Goal: Task Accomplishment & Management: Manage account settings

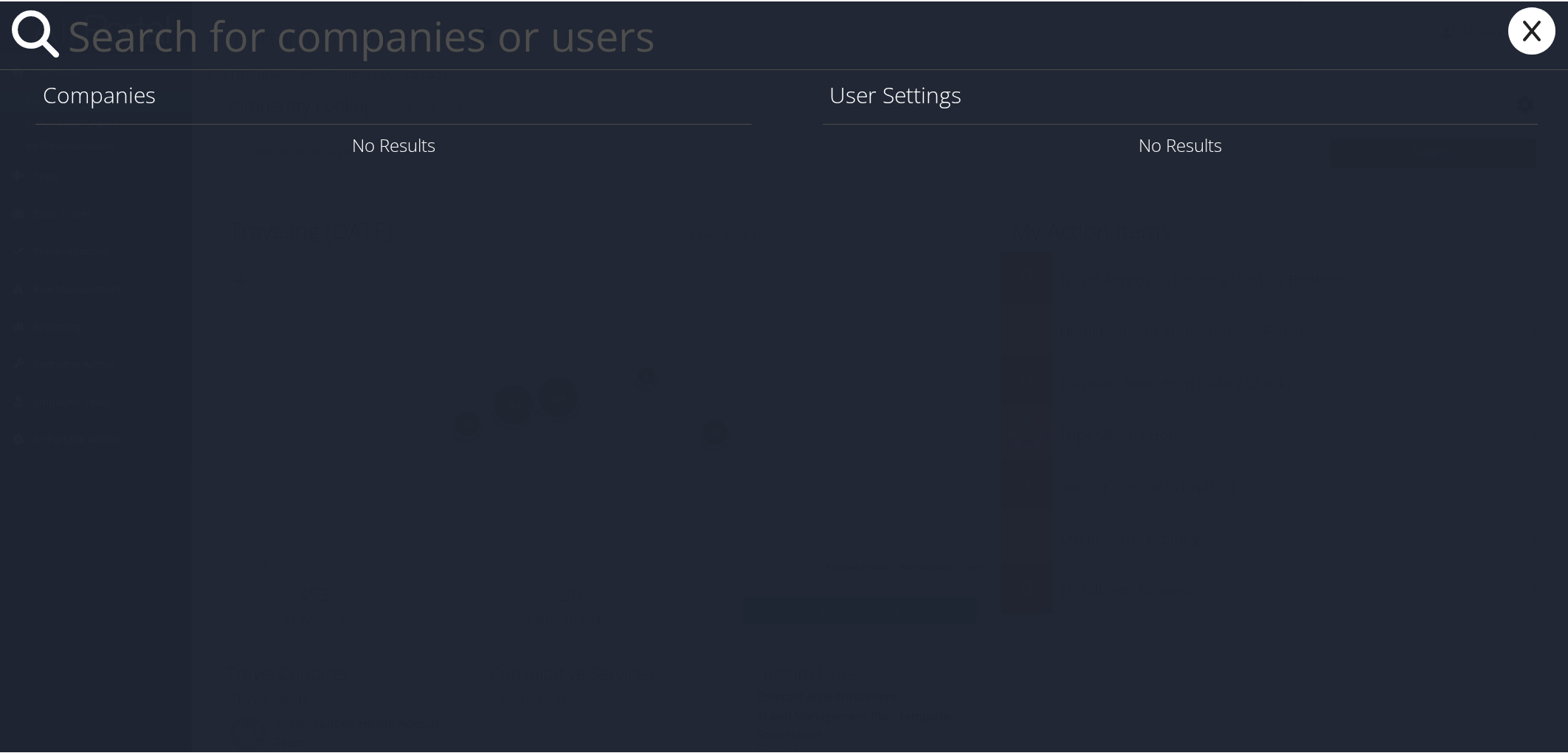
paste input "[PERSON_NAME]"
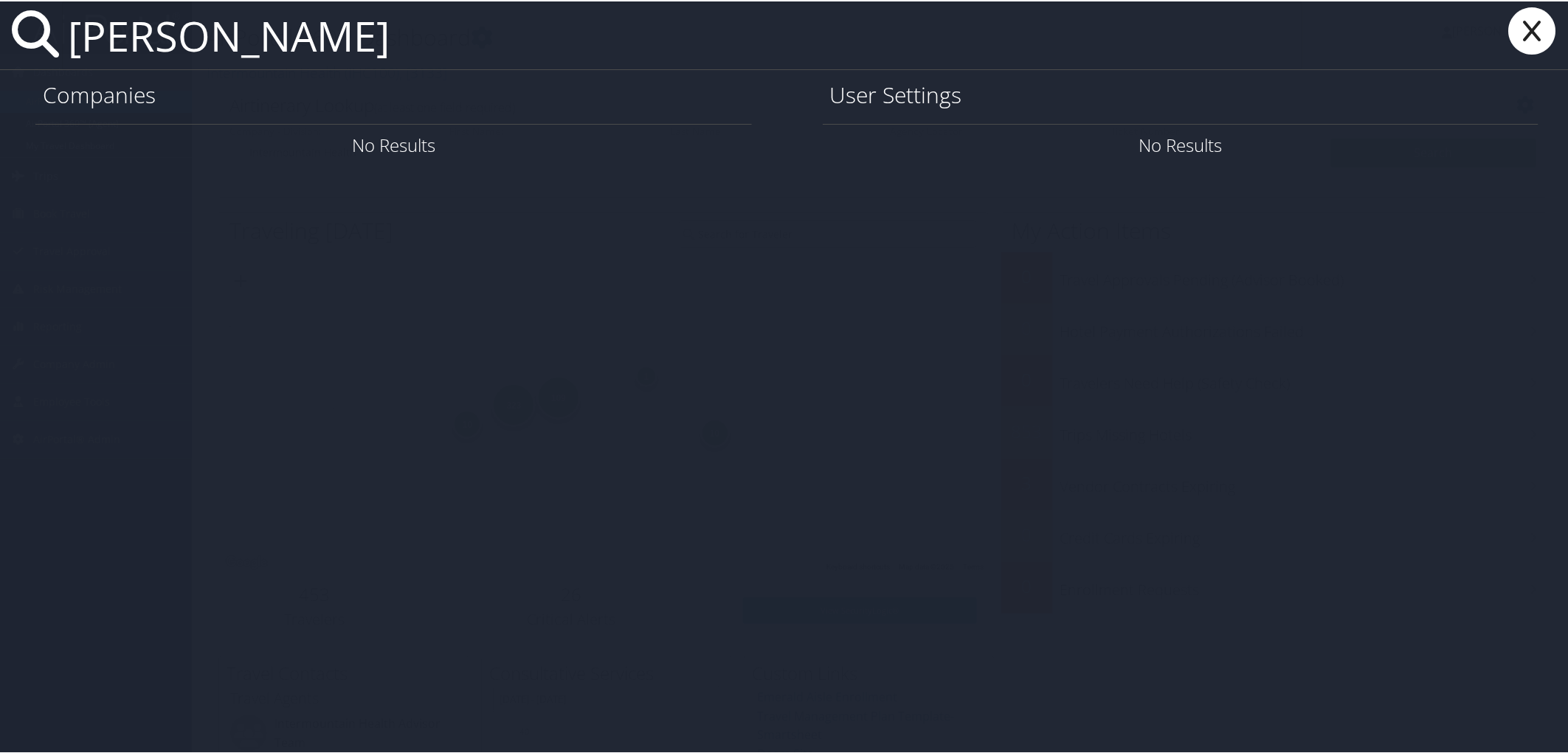
drag, startPoint x: 322, startPoint y: 35, endPoint x: 67, endPoint y: 19, distance: 255.5
click at [67, 19] on input "[PERSON_NAME]" at bounding box center [682, 34] width 1240 height 68
paste input "[PERSON_NAME]"
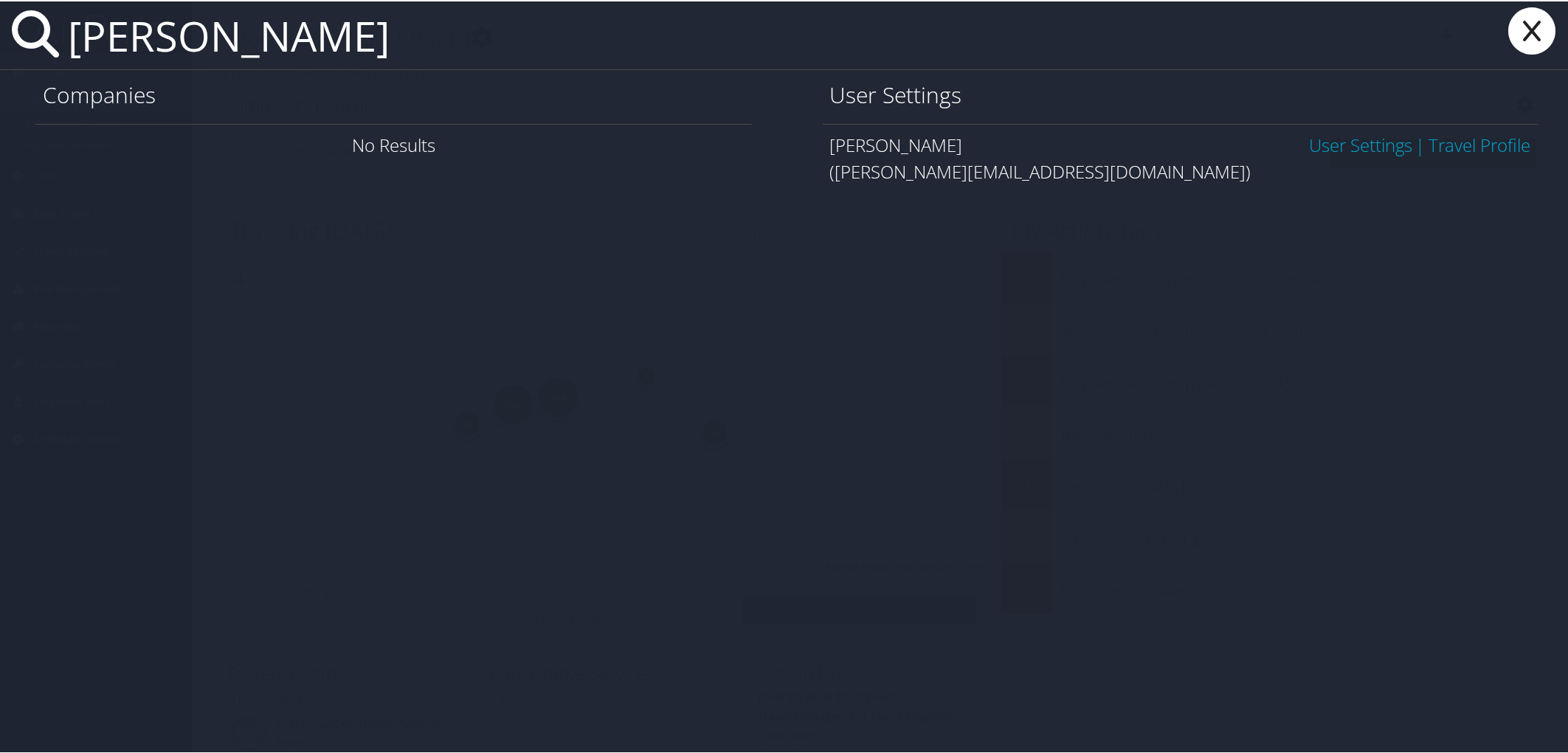
type input "[PERSON_NAME]"
click at [1333, 147] on link "User Settings" at bounding box center [1360, 143] width 103 height 24
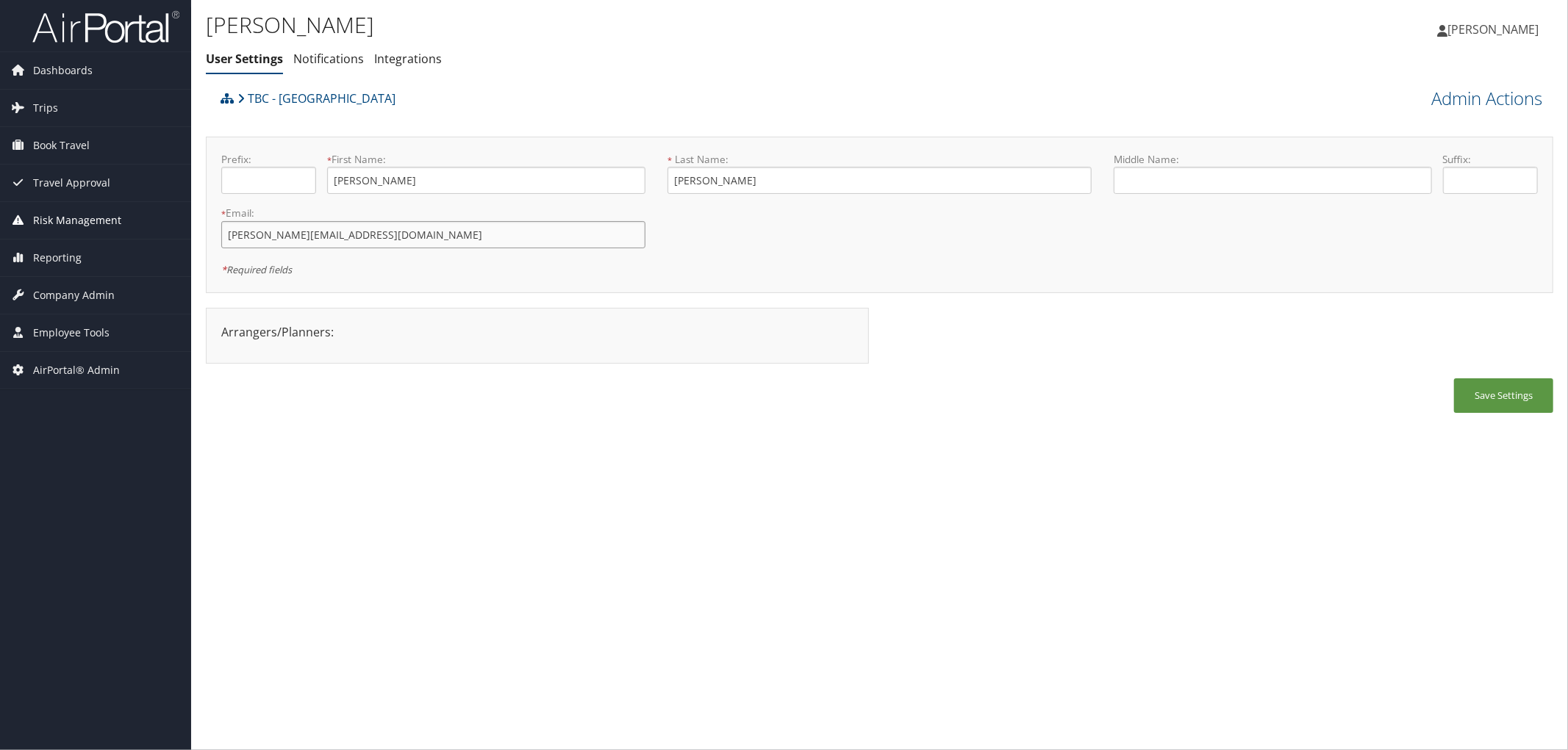
drag, startPoint x: 394, startPoint y: 229, endPoint x: 185, endPoint y: 228, distance: 209.0
click at [185, 228] on div "Dashboards AirPortal 360™ (Manager) AirPortal 360™ (Agent) My Travel Dashboard …" at bounding box center [784, 375] width 1568 height 750
click at [569, 99] on div "TBC - Northeastern University" at bounding box center [711, 103] width 989 height 40
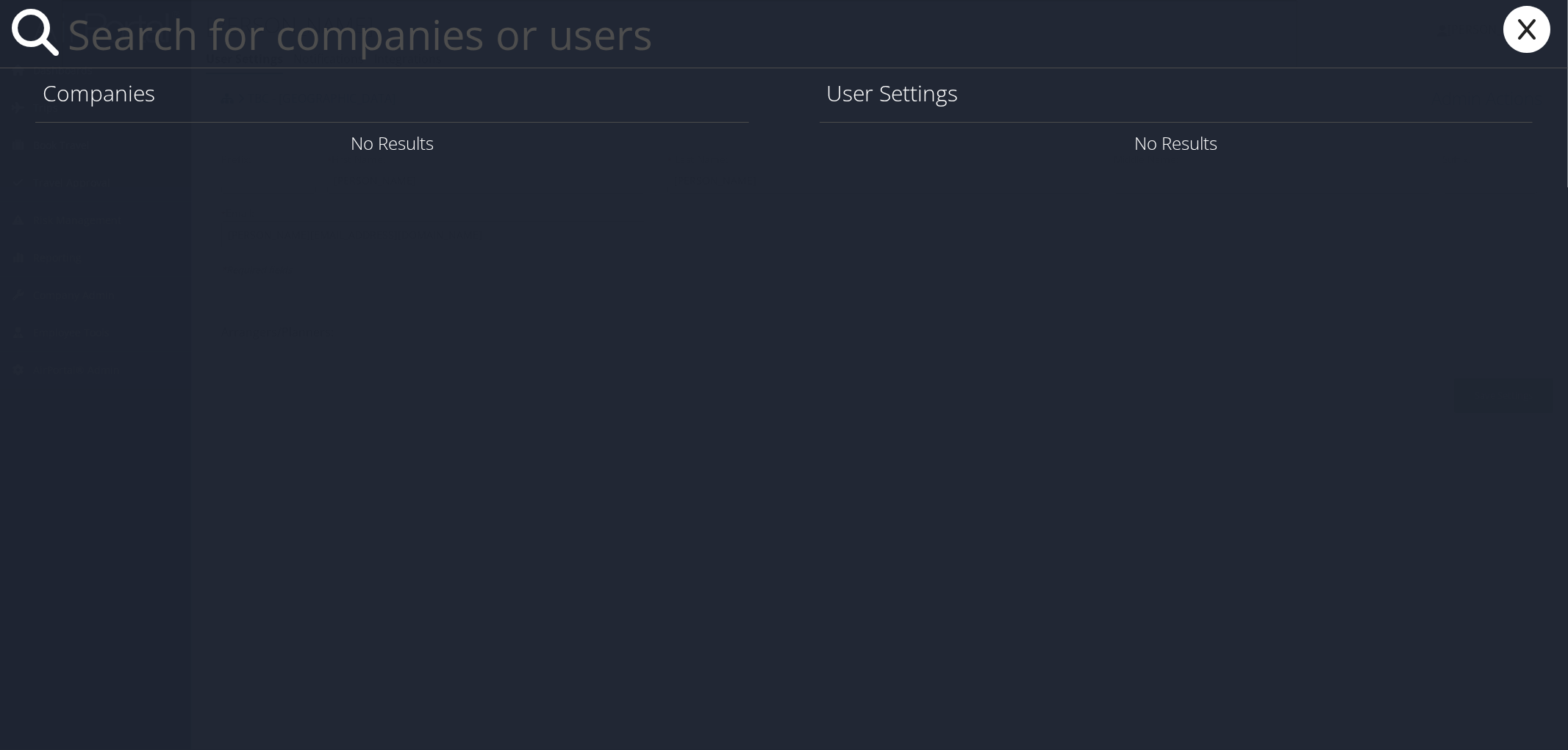
paste input "Tosch Traylor"
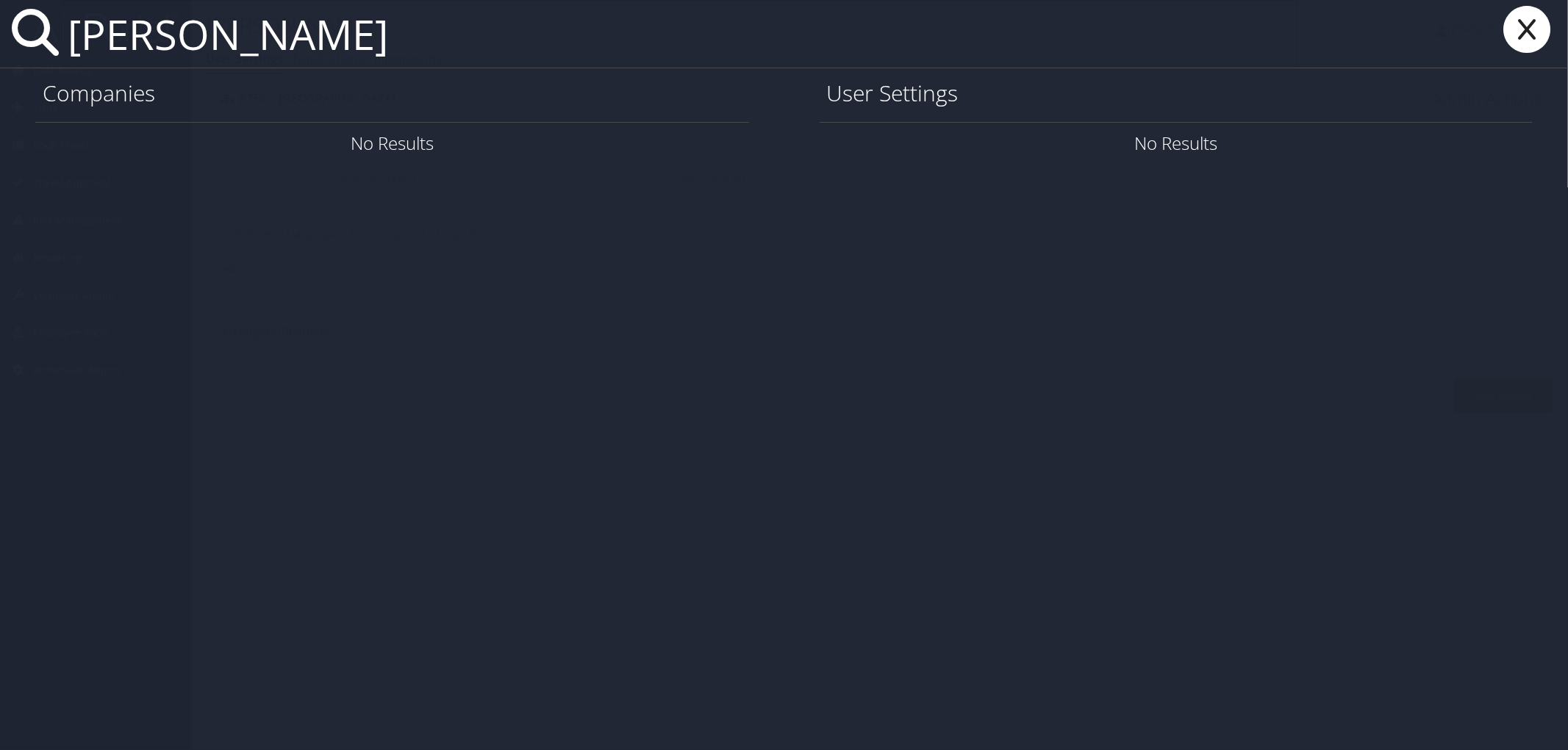
type input "Tosch Traylor"
click at [1544, 34] on icon at bounding box center [1527, 30] width 59 height 47
